Goal: Task Accomplishment & Management: Use online tool/utility

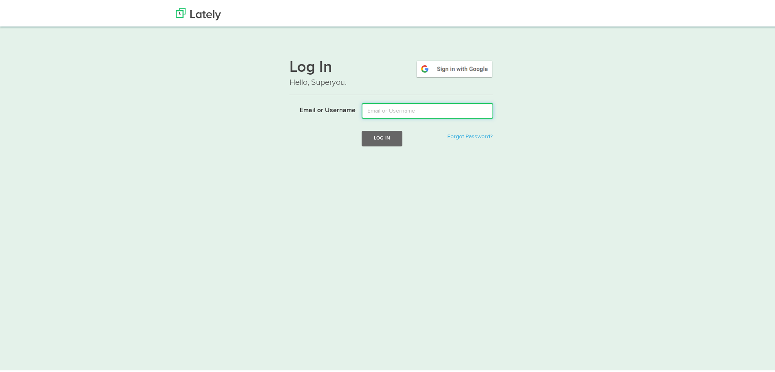
drag, startPoint x: 374, startPoint y: 102, endPoint x: 377, endPoint y: 107, distance: 6.2
click at [374, 102] on input "Email or Username" at bounding box center [427, 108] width 132 height 15
type input "[EMAIL_ADDRESS][DOMAIN_NAME]"
click at [361, 129] on button "Log In" at bounding box center [381, 136] width 41 height 15
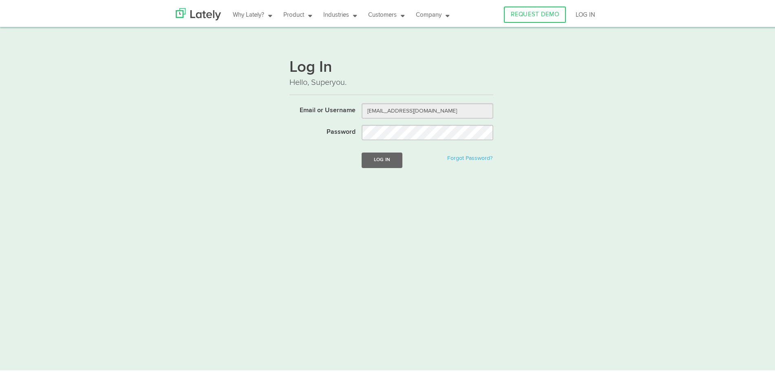
click at [391, 166] on form "Email or Username klopez@ubisglobal.com Password Log In Forgot Password?" at bounding box center [391, 139] width 204 height 77
click at [391, 158] on button "Log In" at bounding box center [381, 157] width 41 height 15
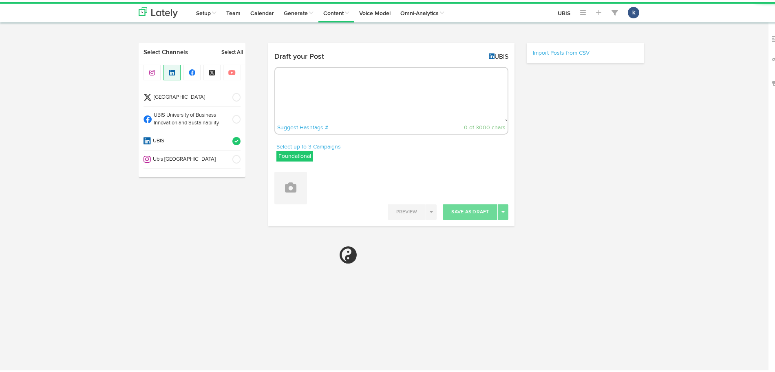
radio input "true"
select select "8"
select select "20"
select select "PM"
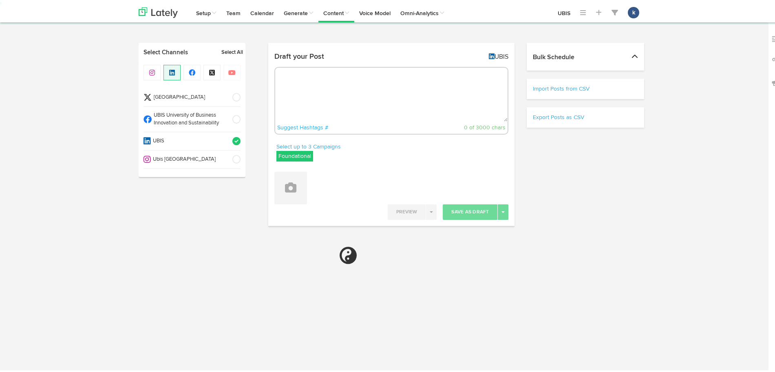
select select "11"
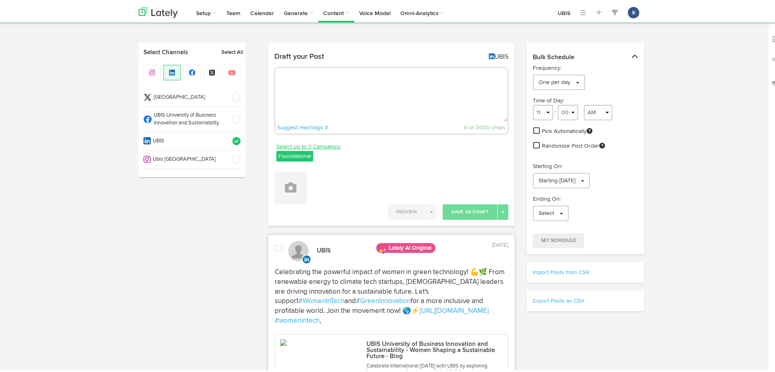
click at [315, 148] on link "Select up to 3 Campaigns" at bounding box center [308, 144] width 64 height 9
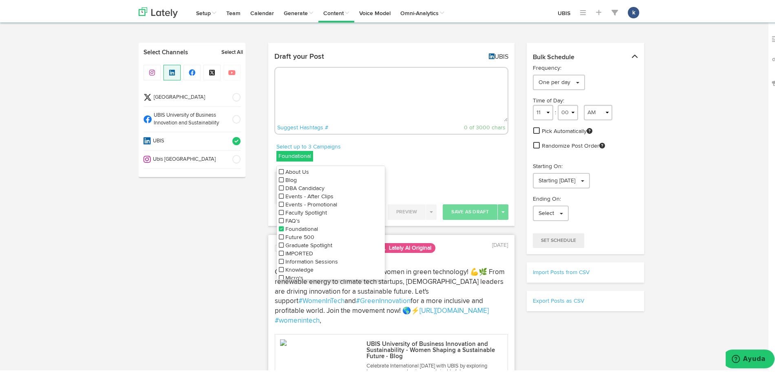
scroll to position [37, 0]
click at [295, 260] on span "Unlocking Potential" at bounding box center [309, 263] width 48 height 6
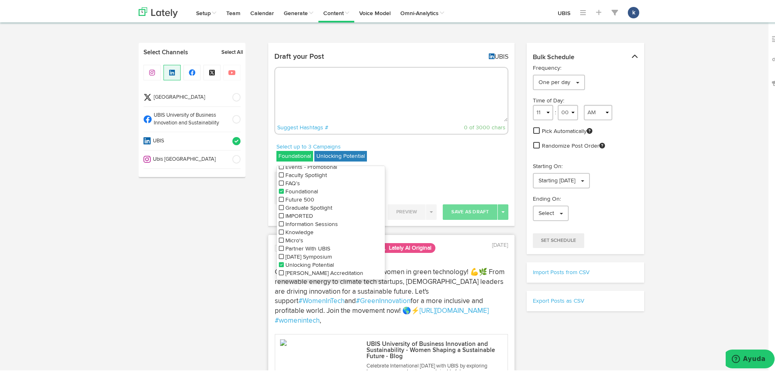
click at [294, 260] on span "Unlocking Potential" at bounding box center [309, 263] width 48 height 6
click at [294, 254] on span "Sunday Symposium" at bounding box center [308, 255] width 46 height 6
click at [279, 187] on icon at bounding box center [281, 189] width 5 height 6
click at [370, 108] on textarea at bounding box center [391, 93] width 233 height 54
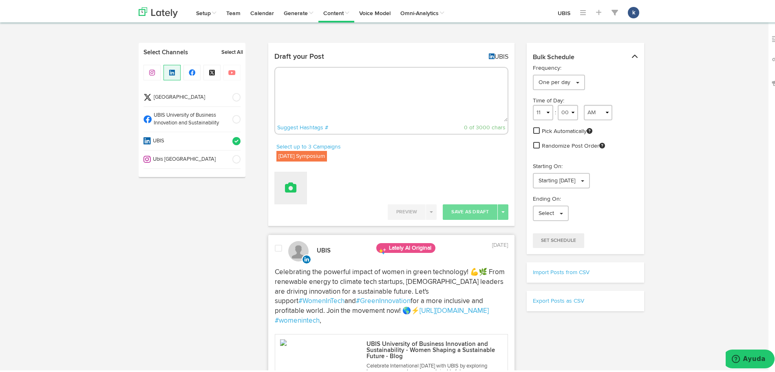
click at [299, 180] on button at bounding box center [290, 185] width 33 height 33
click at [324, 237] on link "Upload Images" at bounding box center [313, 238] width 77 height 13
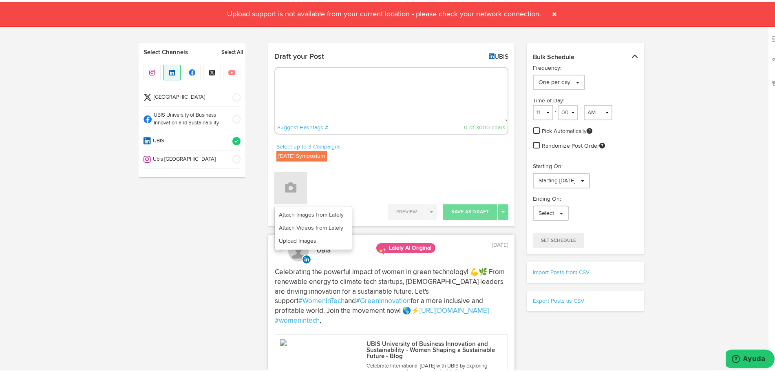
click at [555, 12] on span at bounding box center [554, 12] width 13 height 13
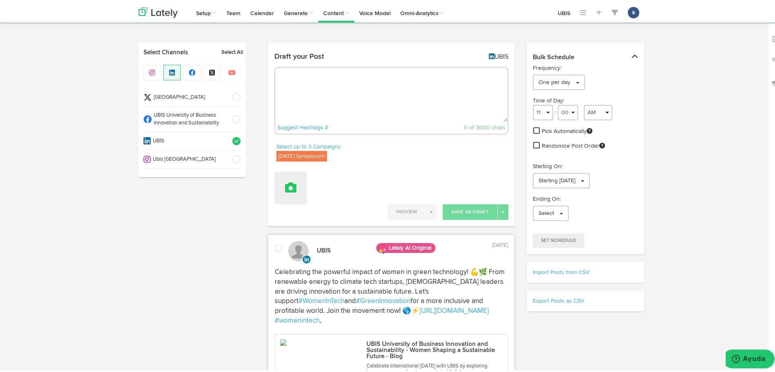
drag, startPoint x: 298, startPoint y: 189, endPoint x: 298, endPoint y: 198, distance: 9.4
click at [298, 189] on button at bounding box center [290, 185] width 33 height 33
click at [297, 238] on link "Upload Images" at bounding box center [313, 238] width 77 height 13
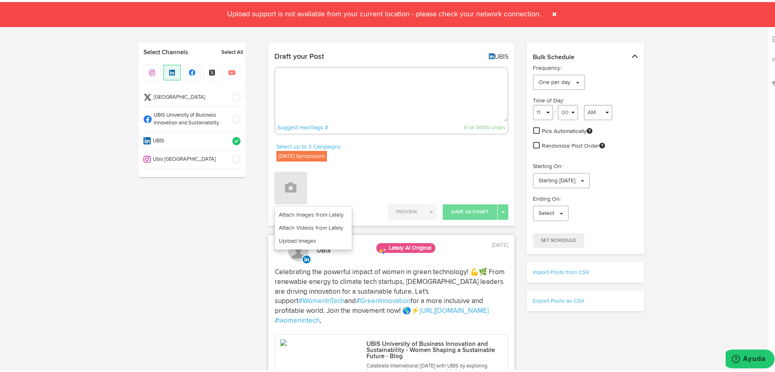
click at [548, 9] on span at bounding box center [554, 12] width 13 height 13
